Goal: Check status: Check status

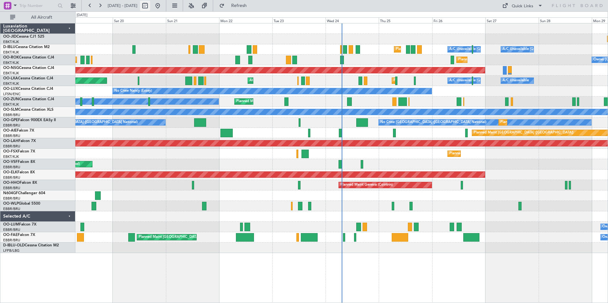
click at [150, 4] on button at bounding box center [145, 6] width 10 height 10
select select "9"
select select "2025"
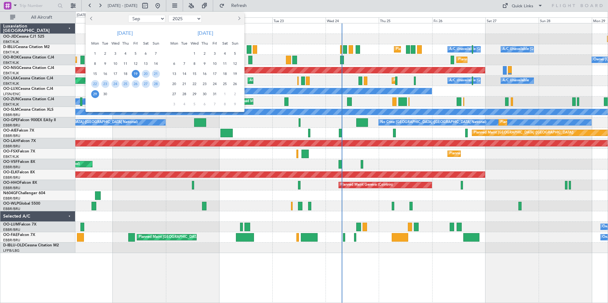
click at [241, 17] on button "Next month" at bounding box center [238, 19] width 7 height 10
click at [217, 63] on span "12" at bounding box center [215, 64] width 8 height 8
click at [216, 84] on span "26" at bounding box center [215, 84] width 8 height 8
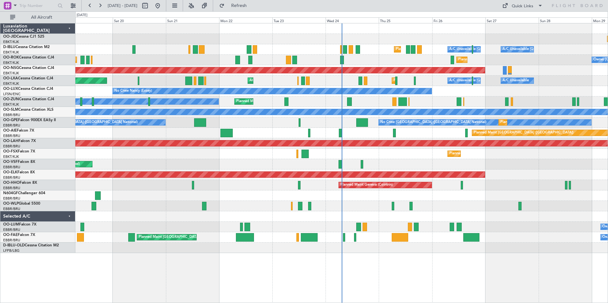
select select "12"
